Goal: Information Seeking & Learning: Learn about a topic

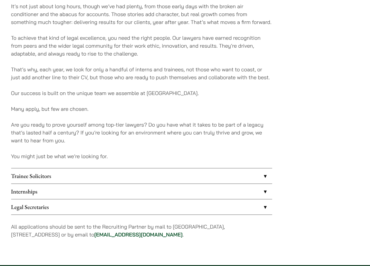
scroll to position [381, 0]
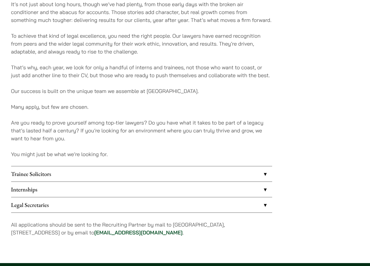
click at [161, 179] on link "Trainee Solicitors" at bounding box center [141, 174] width 261 height 15
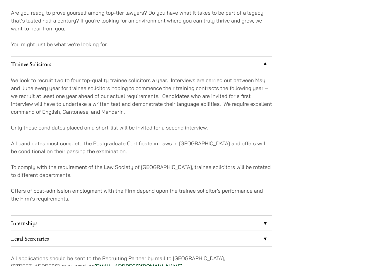
scroll to position [498, 0]
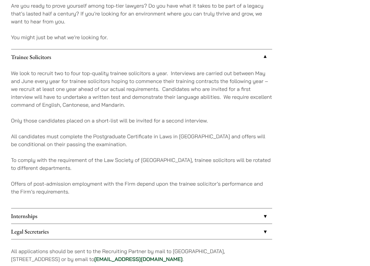
click at [171, 212] on link "Internships" at bounding box center [141, 216] width 261 height 15
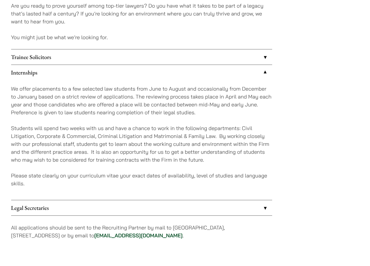
click at [236, 57] on link "Trainee Solicitors" at bounding box center [141, 56] width 261 height 15
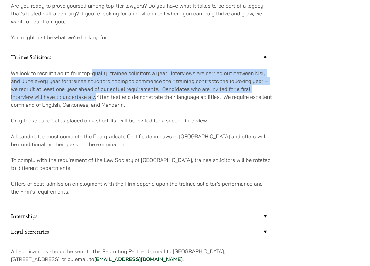
drag, startPoint x: 92, startPoint y: 76, endPoint x: 95, endPoint y: 95, distance: 19.9
click at [95, 95] on p "We look to recruit two to four top-quality trainee solicitors a year. Interview…" at bounding box center [141, 89] width 261 height 40
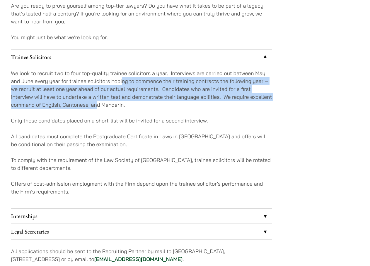
drag, startPoint x: 98, startPoint y: 107, endPoint x: 121, endPoint y: 78, distance: 36.4
click at [121, 78] on p "We look to recruit two to four top-quality trainee solicitors a year. Interview…" at bounding box center [141, 89] width 261 height 40
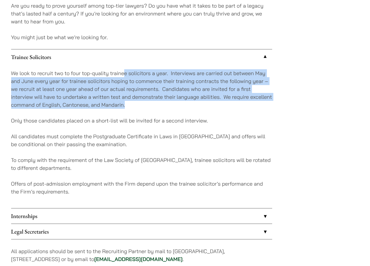
drag, startPoint x: 124, startPoint y: 75, endPoint x: 127, endPoint y: 102, distance: 27.4
click at [127, 102] on p "We look to recruit two to four top-quality trainee solicitors a year. Interview…" at bounding box center [141, 89] width 261 height 40
drag, startPoint x: 129, startPoint y: 108, endPoint x: 138, endPoint y: 76, distance: 32.6
click at [138, 76] on p "We look to recruit two to four top-quality trainee solicitors a year. Interview…" at bounding box center [141, 89] width 261 height 40
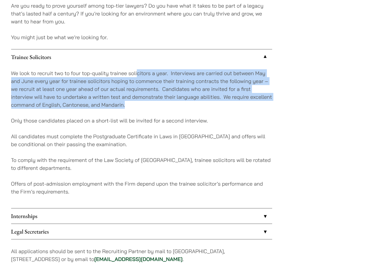
click at [138, 76] on p "We look to recruit two to four top-quality trainee solicitors a year. Interview…" at bounding box center [141, 89] width 261 height 40
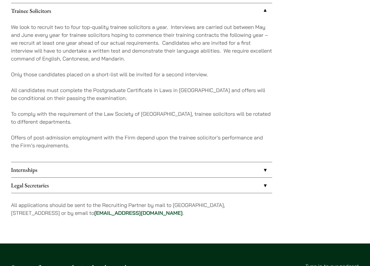
scroll to position [586, 0]
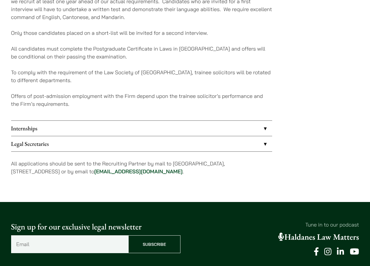
click at [124, 143] on link "Legal Secretaries" at bounding box center [141, 143] width 261 height 15
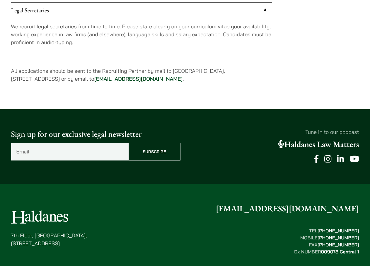
scroll to position [488, 0]
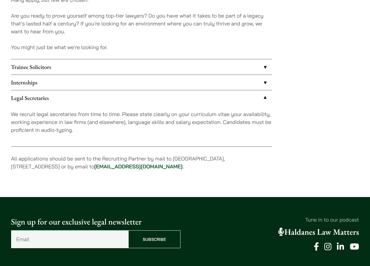
click at [151, 71] on link "Trainee Solicitors" at bounding box center [141, 66] width 261 height 15
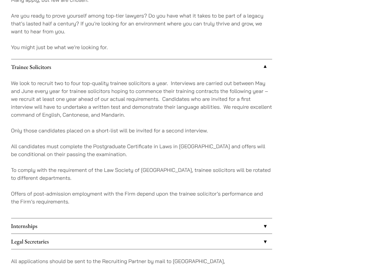
click at [129, 189] on div "We look to recruit two to four top-quality trainee solicitors a year. Interview…" at bounding box center [141, 147] width 261 height 144
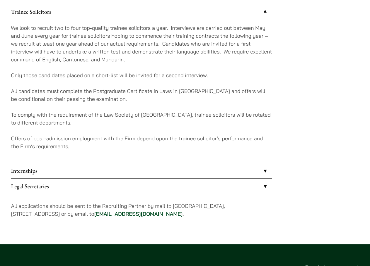
scroll to position [576, 0]
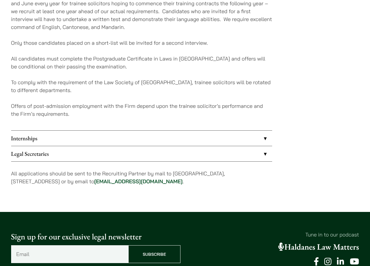
click at [186, 140] on link "Internships" at bounding box center [141, 138] width 261 height 15
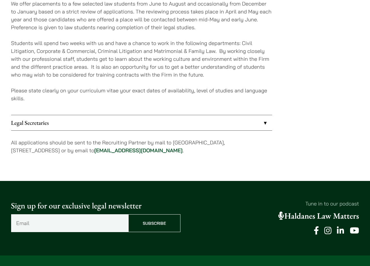
scroll to position [585, 0]
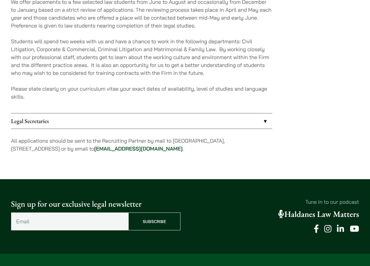
drag, startPoint x: 174, startPoint y: 141, endPoint x: 75, endPoint y: 152, distance: 99.7
click at [75, 152] on p "All applications should be sent to the Recruiting Partner by mail to [GEOGRAPHI…" at bounding box center [141, 145] width 261 height 16
copy p "[STREET_ADDRESS]"
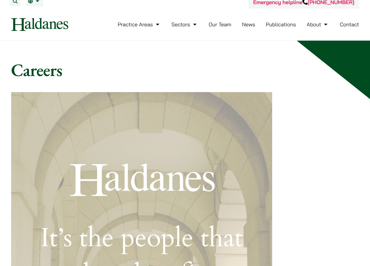
scroll to position [0, 0]
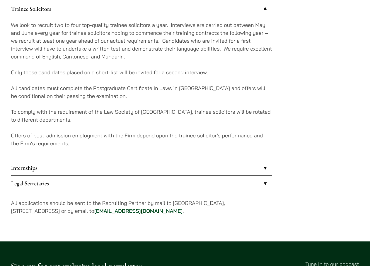
scroll to position [547, 0]
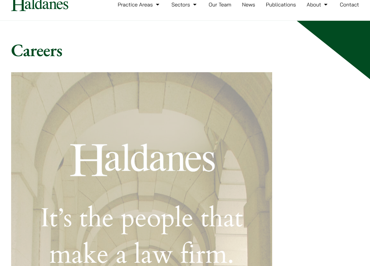
scroll to position [29, 0]
